Goal: Information Seeking & Learning: Learn about a topic

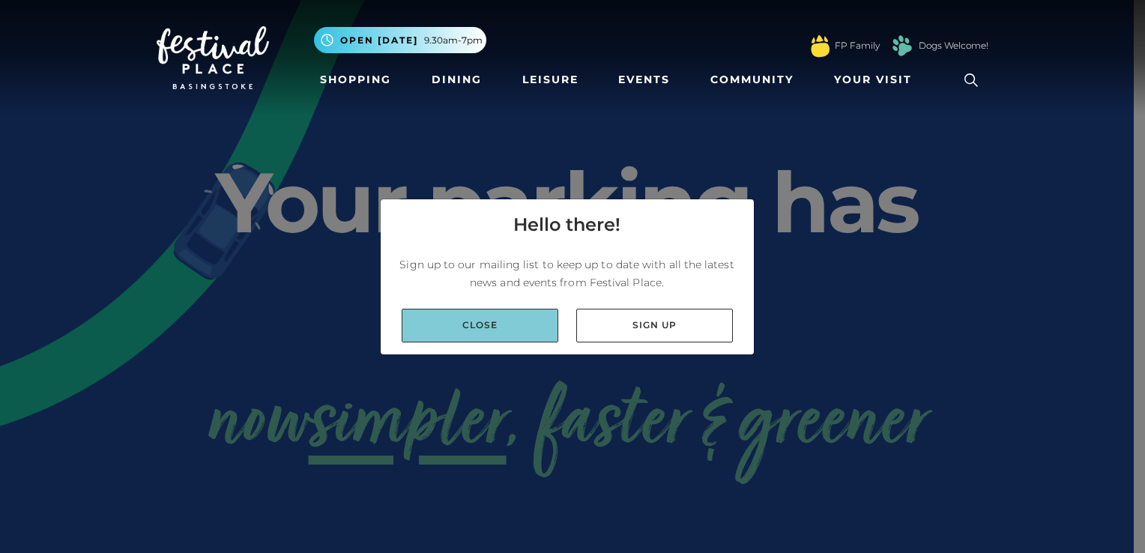
click at [497, 331] on link "Close" at bounding box center [480, 326] width 157 height 34
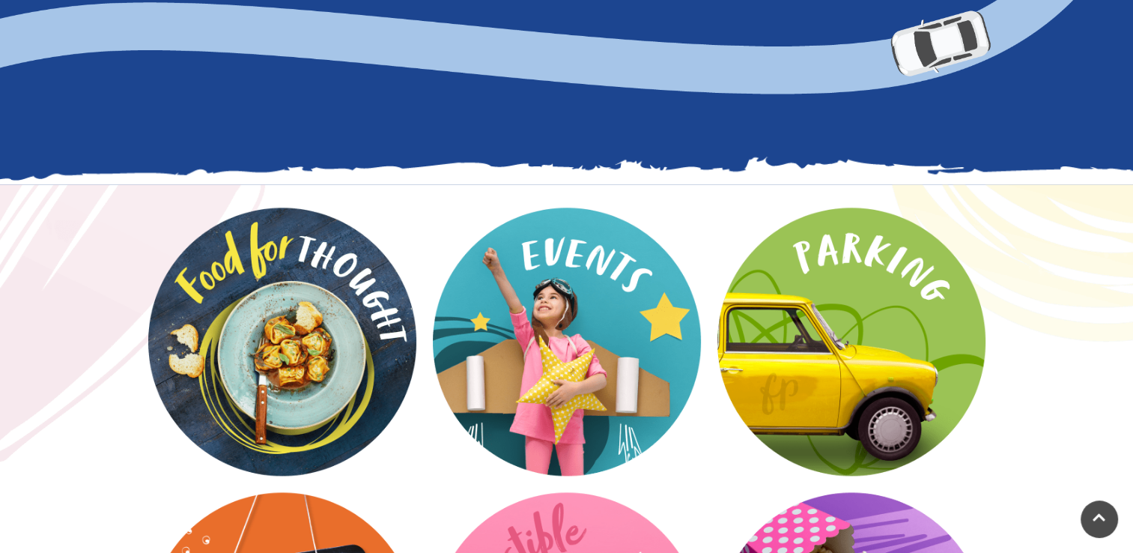
scroll to position [1898, 0]
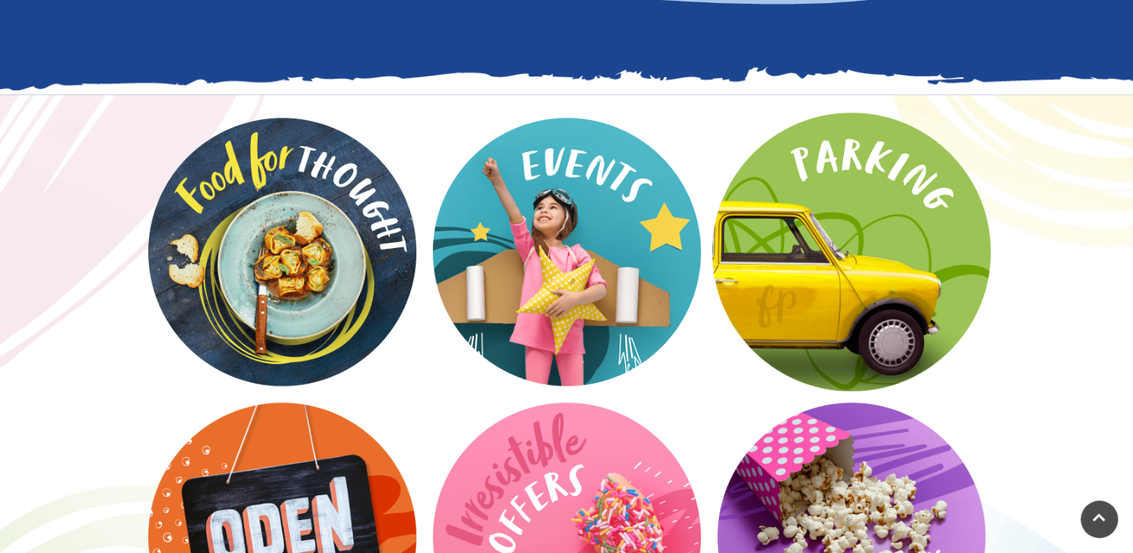
click at [819, 218] on video at bounding box center [851, 251] width 279 height 279
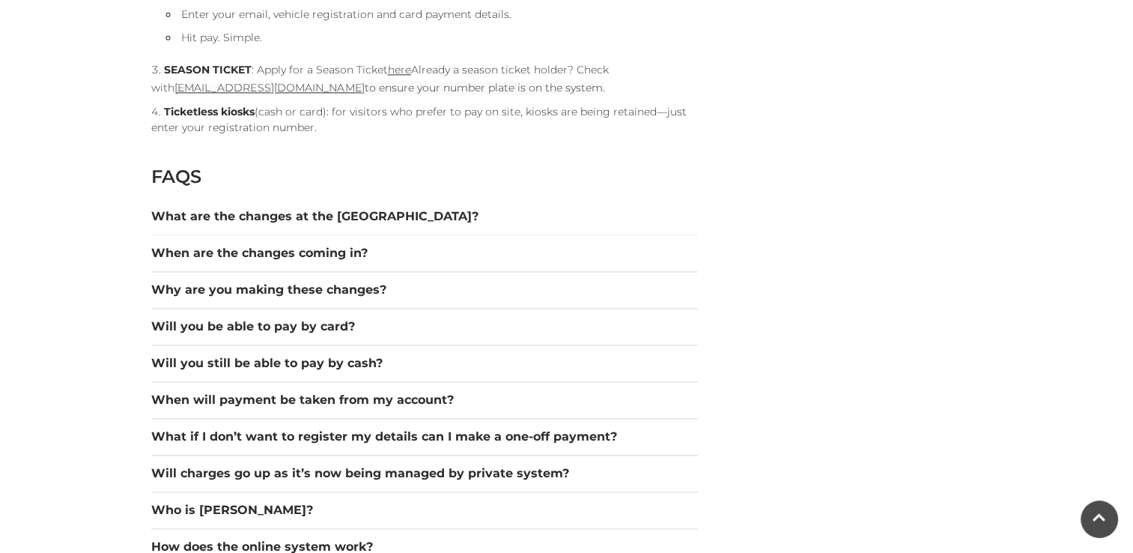
scroll to position [1967, 0]
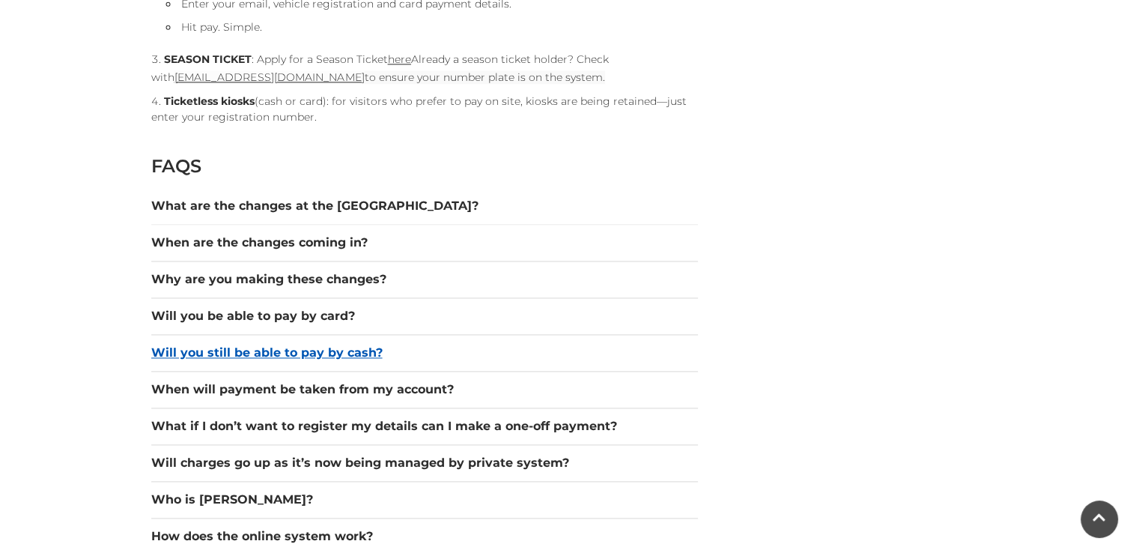
click at [351, 346] on button "Will you still be able to pay by cash?" at bounding box center [424, 353] width 547 height 18
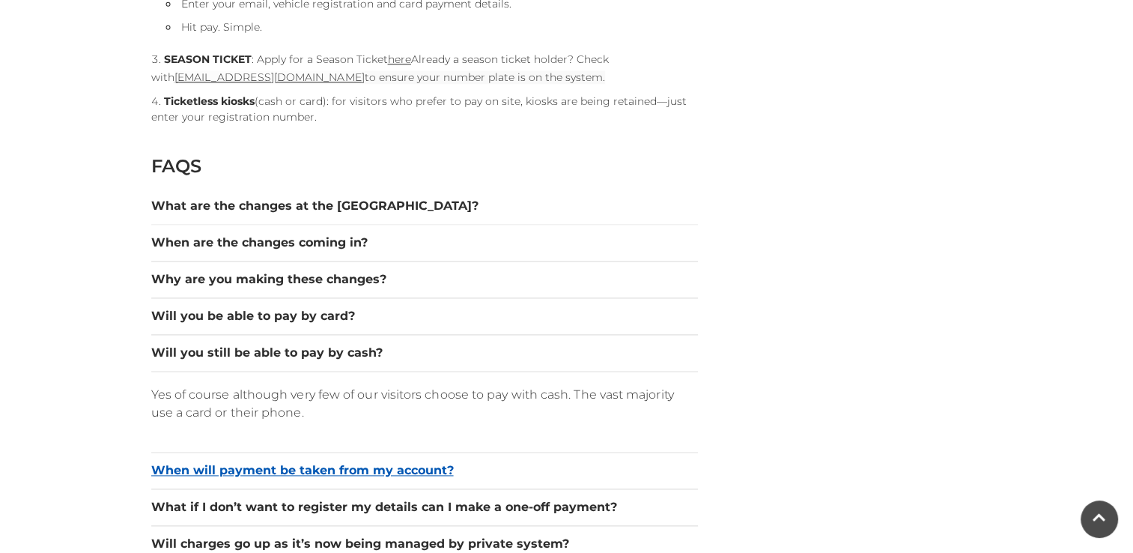
click at [354, 471] on button "When will payment be taken from my account?" at bounding box center [424, 470] width 547 height 18
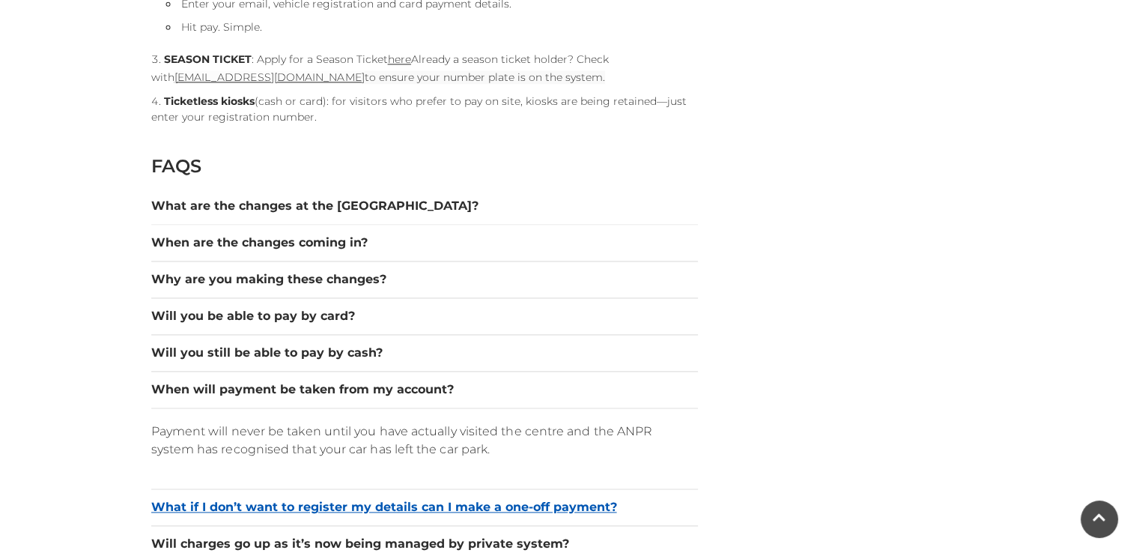
click at [494, 501] on button "What if I don’t want to register my details can I make a one-off payment?" at bounding box center [424, 507] width 547 height 18
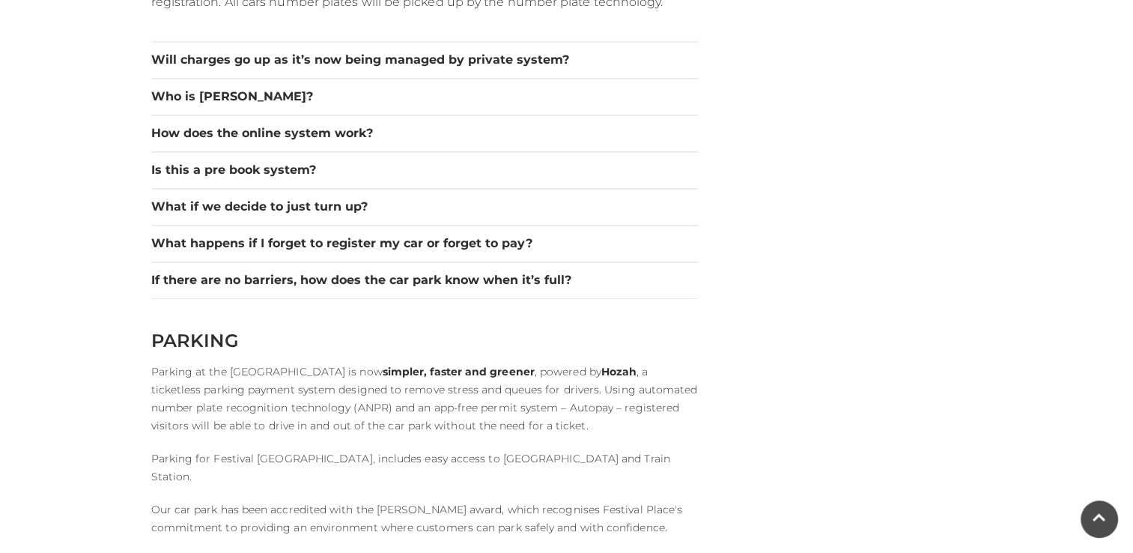
scroll to position [2517, 0]
